Goal: Information Seeking & Learning: Learn about a topic

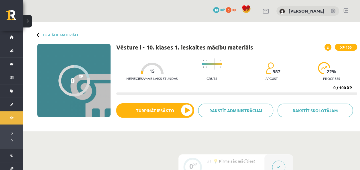
click at [269, 11] on link at bounding box center [265, 11] width 7 height 5
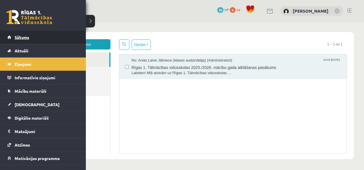
click at [21, 34] on link "Sākums" at bounding box center [42, 37] width 71 height 13
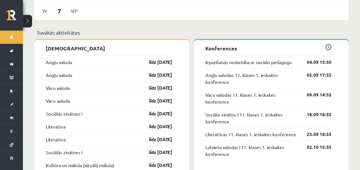
scroll to position [504, 0]
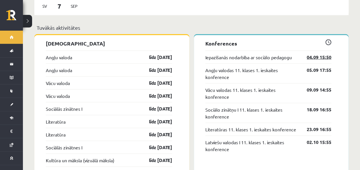
click at [306, 53] on link "04.09 15:50" at bounding box center [314, 56] width 33 height 7
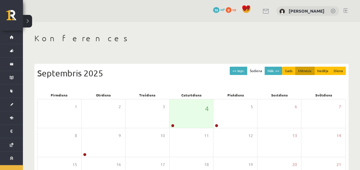
click at [29, 20] on button at bounding box center [27, 21] width 9 height 13
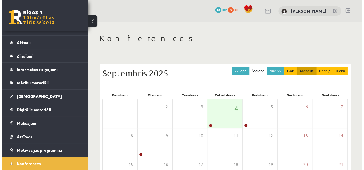
scroll to position [21, 0]
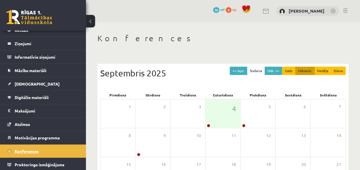
click at [62, 146] on link "Konferences" at bounding box center [42, 150] width 71 height 13
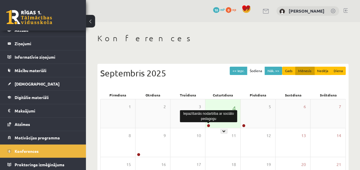
click at [208, 124] on link at bounding box center [208, 125] width 3 height 3
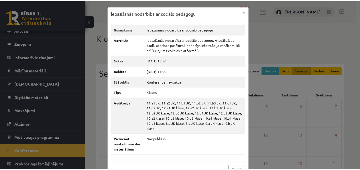
scroll to position [7, 0]
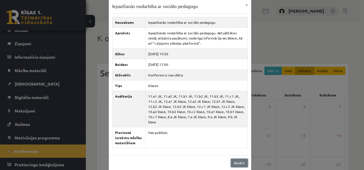
click at [235, 159] on link "Aizvērt" at bounding box center [239, 163] width 17 height 8
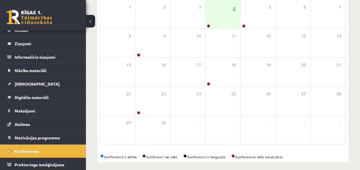
scroll to position [103, 0]
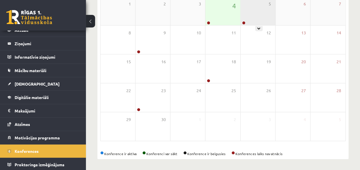
click at [249, 20] on div "5" at bounding box center [257, 11] width 35 height 29
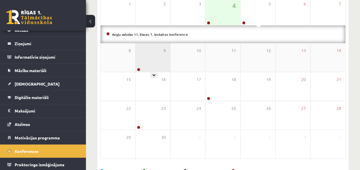
click at [160, 58] on div "9" at bounding box center [152, 57] width 35 height 29
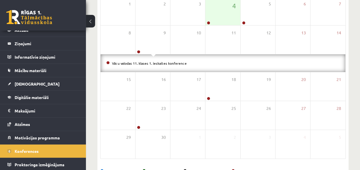
click at [92, 19] on button at bounding box center [90, 21] width 9 height 13
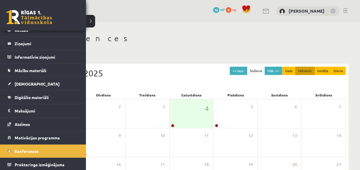
scroll to position [0, 0]
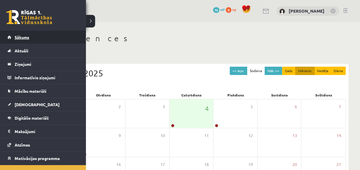
click at [20, 37] on span "Sākums" at bounding box center [22, 37] width 15 height 5
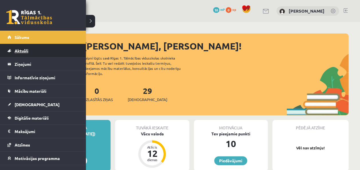
click at [22, 56] on link "Aktuāli" at bounding box center [42, 50] width 71 height 13
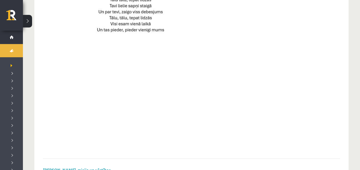
scroll to position [453, 0]
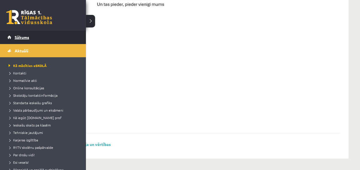
click at [19, 34] on link "Sākums" at bounding box center [42, 37] width 71 height 13
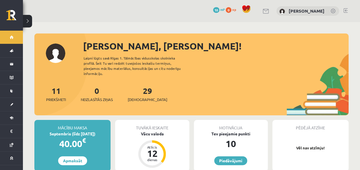
click at [269, 10] on link at bounding box center [265, 11] width 7 height 5
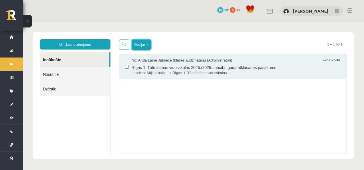
click at [146, 46] on button "Opcijas" at bounding box center [141, 44] width 19 height 10
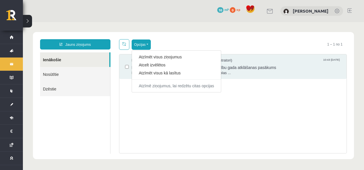
click at [150, 125] on div "No: [PERSON_NAME] Jātniece (klases audzinātāja) (Administratori) 10:43 [DATE] R…" at bounding box center [233, 103] width 228 height 99
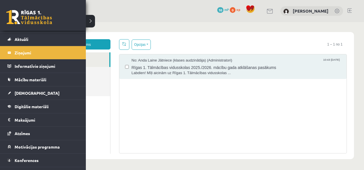
scroll to position [21, 0]
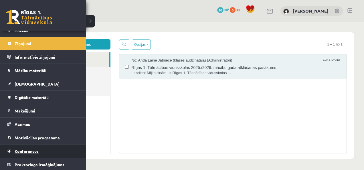
click at [52, 149] on link "Konferences" at bounding box center [42, 150] width 71 height 13
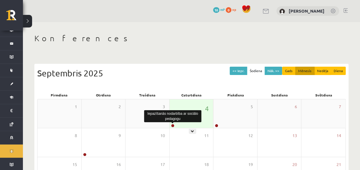
click at [171, 125] on link at bounding box center [172, 125] width 3 height 3
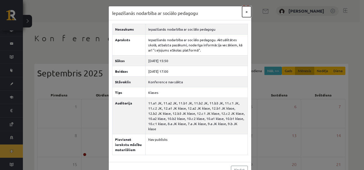
click at [243, 13] on button "×" at bounding box center [246, 11] width 9 height 11
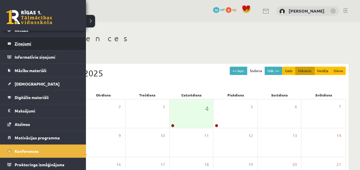
click at [26, 47] on legend "Ziņojumi 0" at bounding box center [47, 43] width 64 height 13
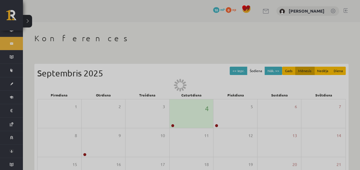
click at [26, 47] on div at bounding box center [180, 85] width 360 height 170
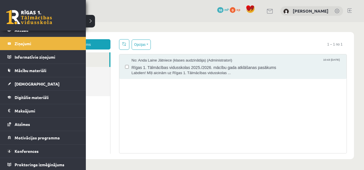
click at [30, 30] on div "0 Dāvanas 10 mP 0 xp" at bounding box center [43, 15] width 86 height 31
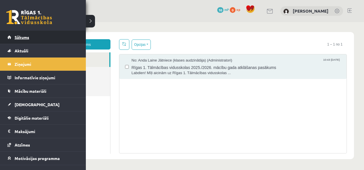
click at [23, 36] on span "Sākums" at bounding box center [22, 37] width 15 height 5
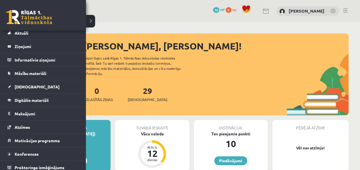
scroll to position [21, 0]
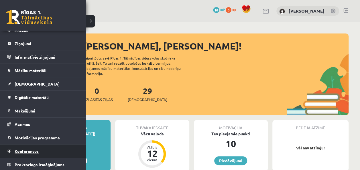
click at [36, 147] on link "Konferences" at bounding box center [42, 150] width 71 height 13
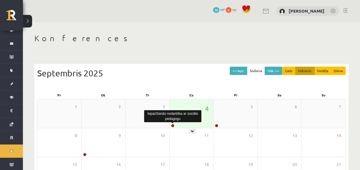
click at [172, 125] on link at bounding box center [172, 125] width 3 height 3
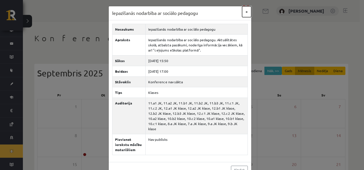
click at [244, 12] on button "×" at bounding box center [246, 11] width 9 height 11
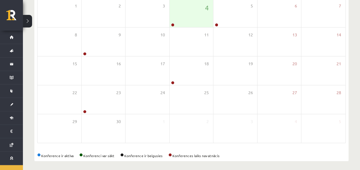
scroll to position [103, 0]
